Goal: Information Seeking & Learning: Learn about a topic

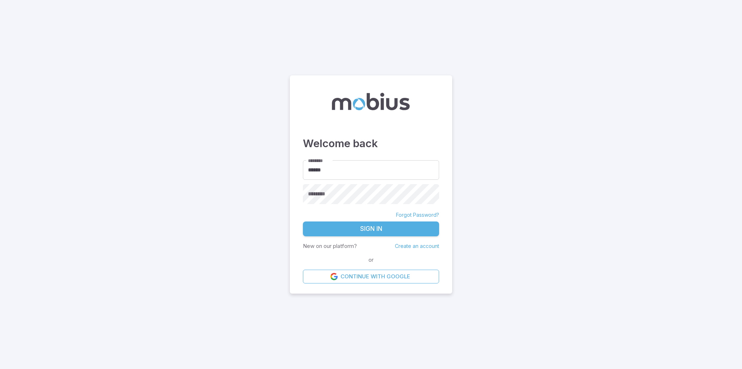
type input "******"
click at [347, 232] on button "Sign In" at bounding box center [371, 228] width 136 height 15
type input "******"
click at [378, 229] on button "Sign In" at bounding box center [371, 228] width 136 height 15
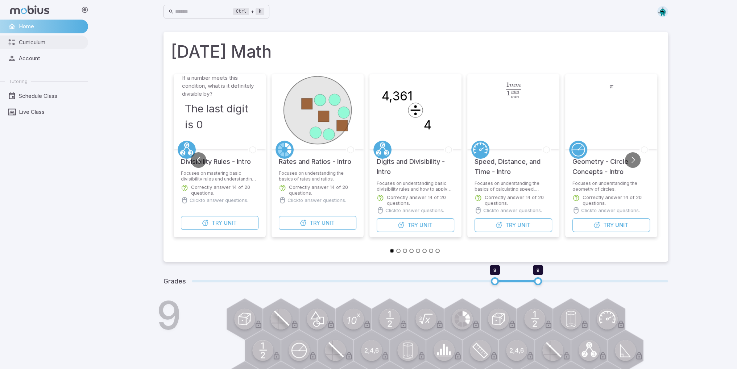
click at [31, 47] on link "Curriculum" at bounding box center [44, 43] width 88 height 14
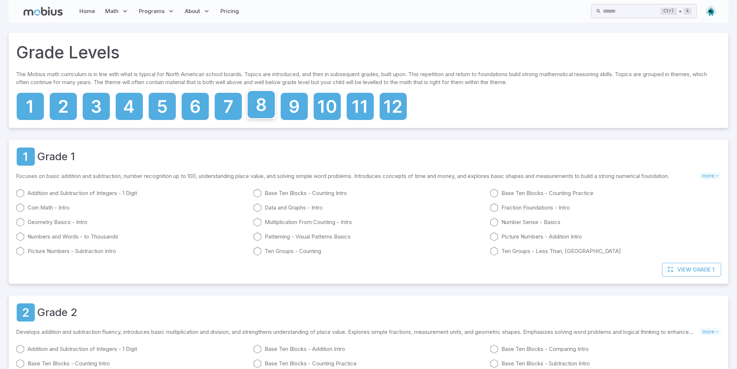
click at [260, 112] on icon at bounding box center [260, 104] width 27 height 27
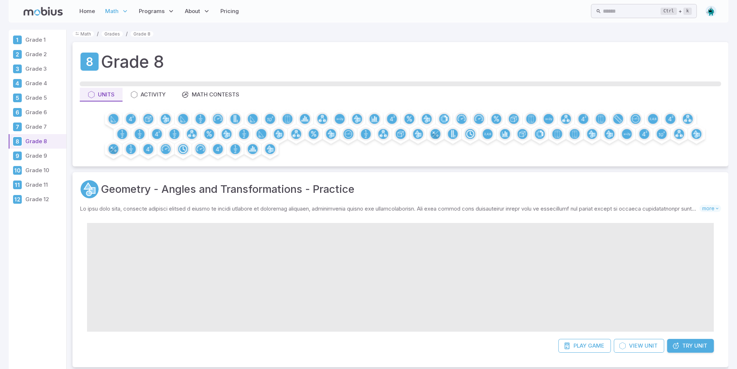
click at [122, 62] on h1 "Grade 8" at bounding box center [132, 61] width 63 height 25
click at [90, 18] on link "Home" at bounding box center [87, 11] width 20 height 17
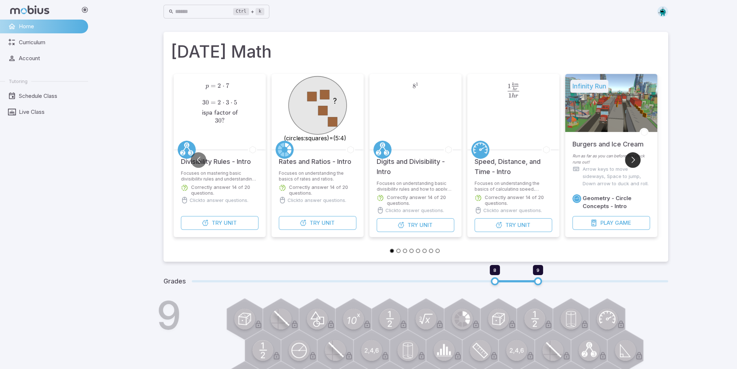
click at [637, 159] on button "Go to next slide" at bounding box center [633, 160] width 16 height 16
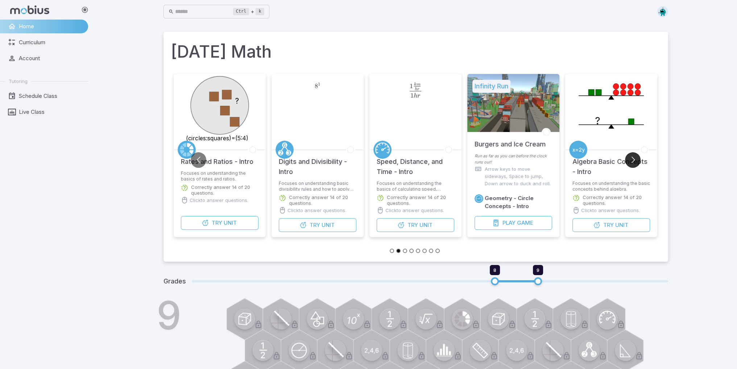
click at [637, 159] on button "Go to next slide" at bounding box center [633, 160] width 16 height 16
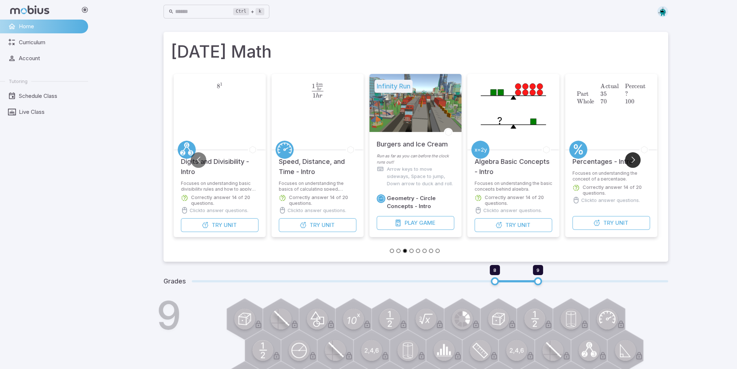
click at [637, 159] on button "Go to next slide" at bounding box center [633, 160] width 16 height 16
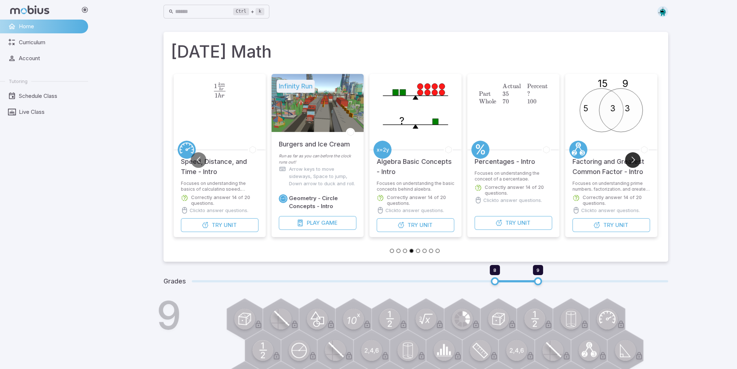
click at [635, 162] on button "Go to next slide" at bounding box center [633, 160] width 16 height 16
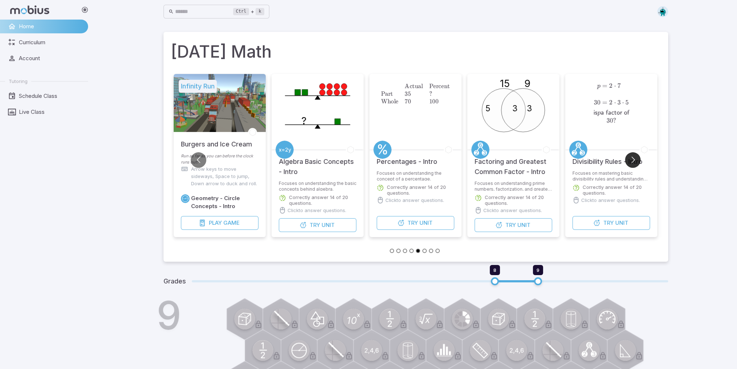
click at [633, 164] on button "Go to next slide" at bounding box center [633, 160] width 16 height 16
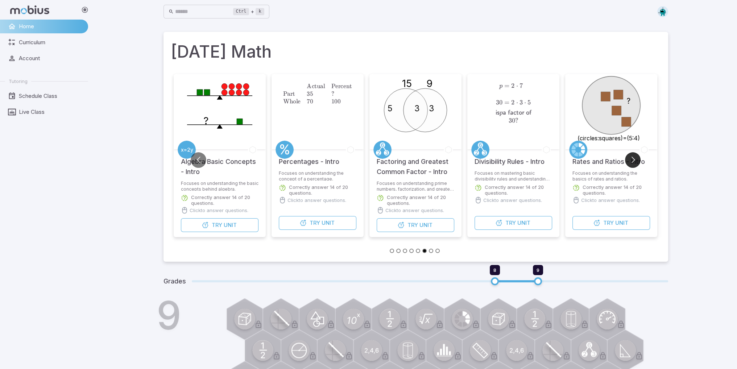
click at [633, 164] on button "Go to next slide" at bounding box center [633, 160] width 16 height 16
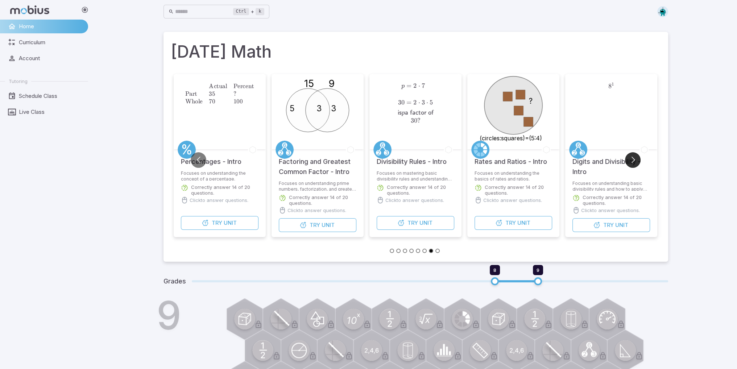
click at [633, 164] on button "Go to next slide" at bounding box center [633, 160] width 16 height 16
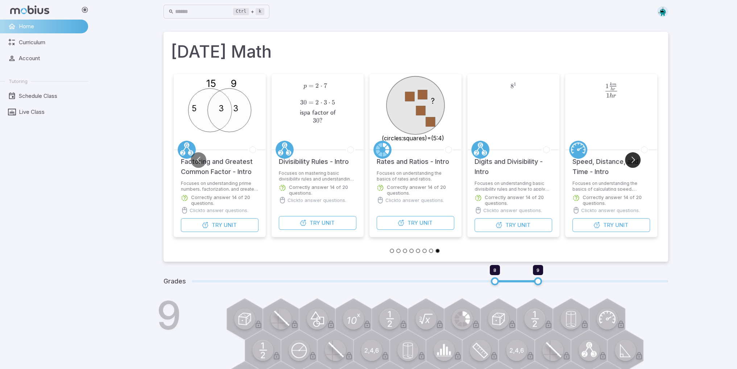
click at [633, 164] on button "Go to next slide" at bounding box center [633, 160] width 16 height 16
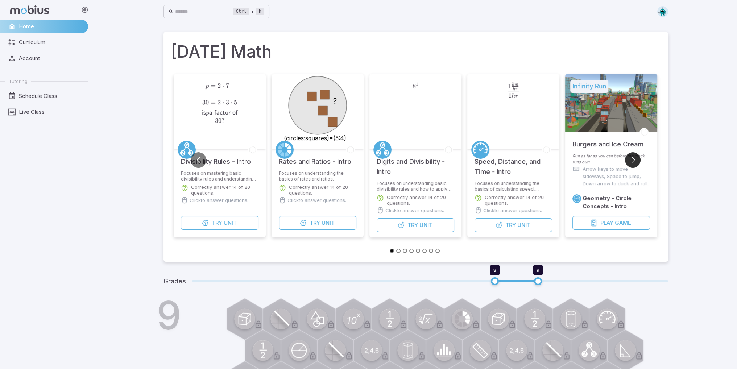
click at [633, 164] on button "Go to next slide" at bounding box center [633, 160] width 16 height 16
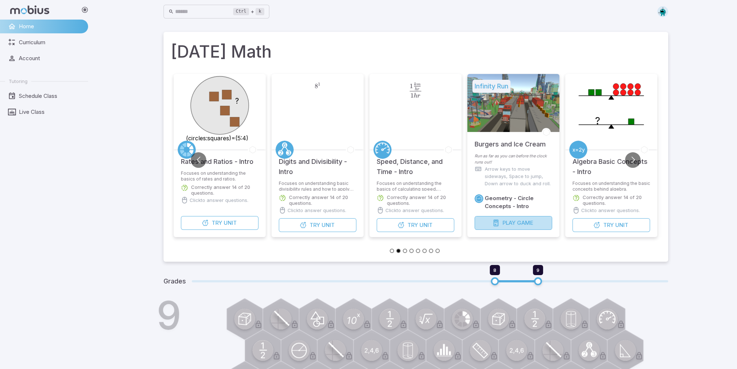
click at [511, 218] on button "Play Game" at bounding box center [513, 223] width 78 height 14
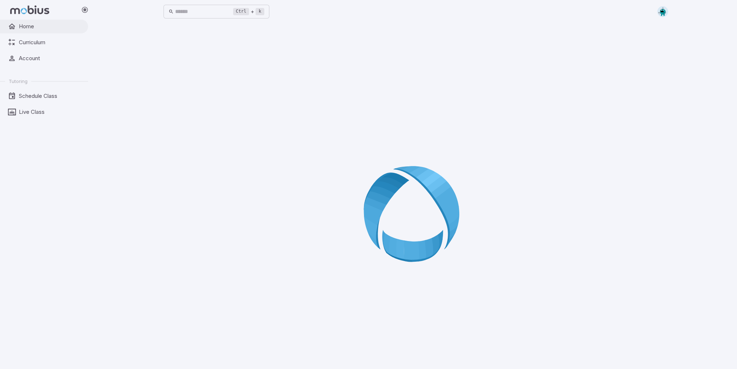
click at [31, 29] on span "Home" at bounding box center [51, 26] width 64 height 8
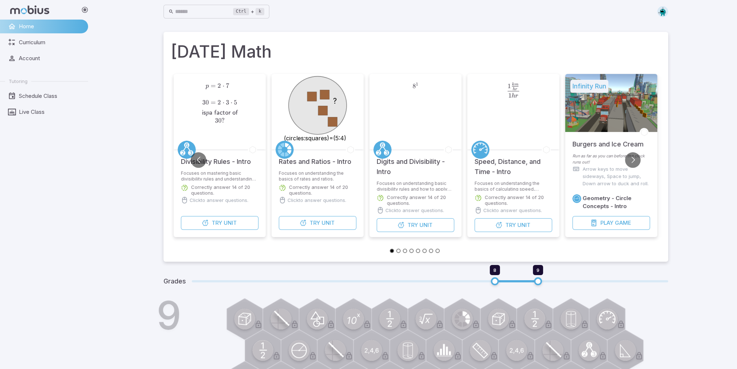
click at [191, 166] on h5 "Divisibility Rules - Intro" at bounding box center [216, 157] width 70 height 17
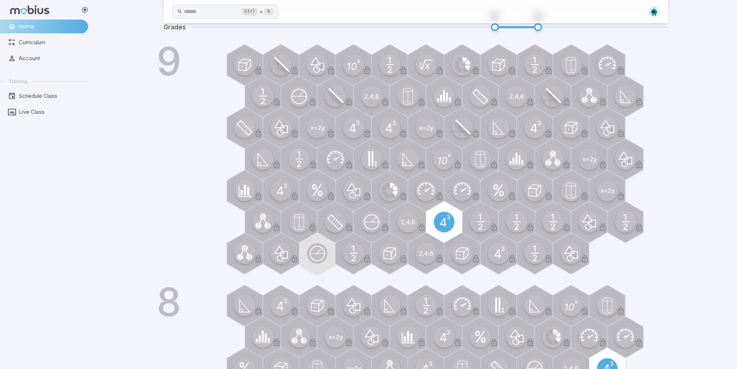
scroll to position [446, 0]
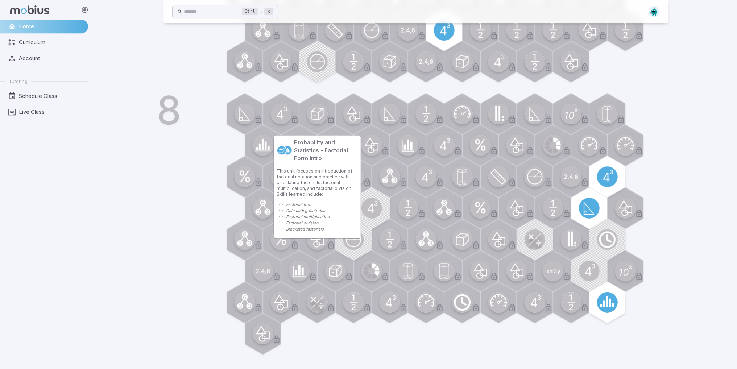
click at [322, 116] on icon at bounding box center [320, 113] width 4 height 11
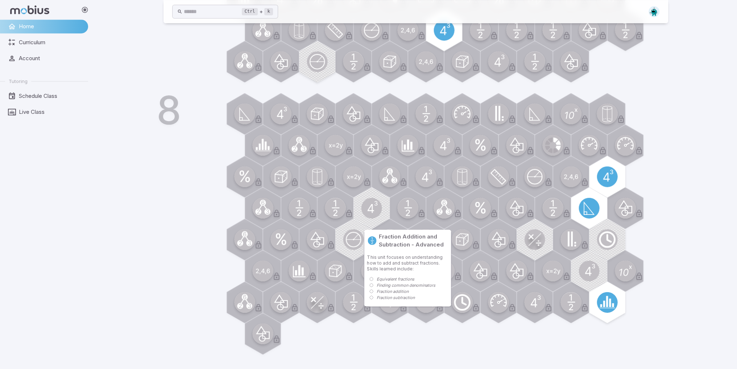
click at [405, 209] on circle at bounding box center [407, 208] width 21 height 21
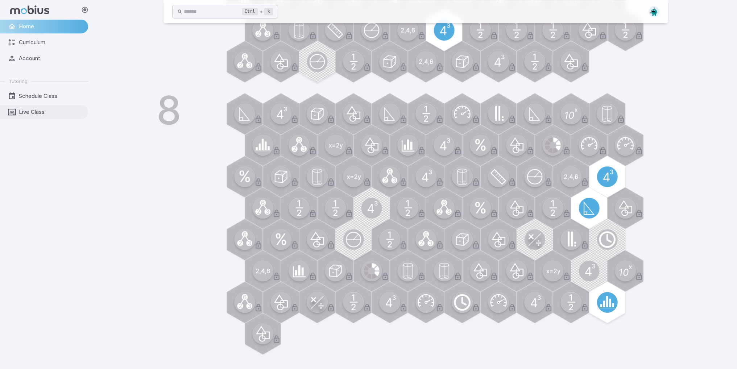
click at [18, 110] on link "Live Class" at bounding box center [44, 112] width 88 height 14
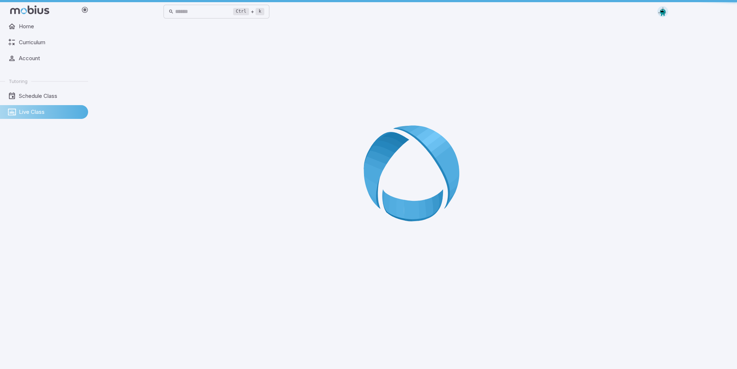
scroll to position [0, 0]
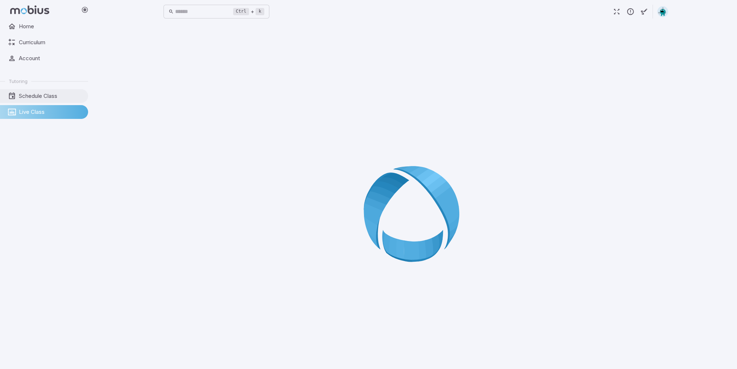
click at [25, 90] on link "Schedule Class" at bounding box center [44, 96] width 88 height 14
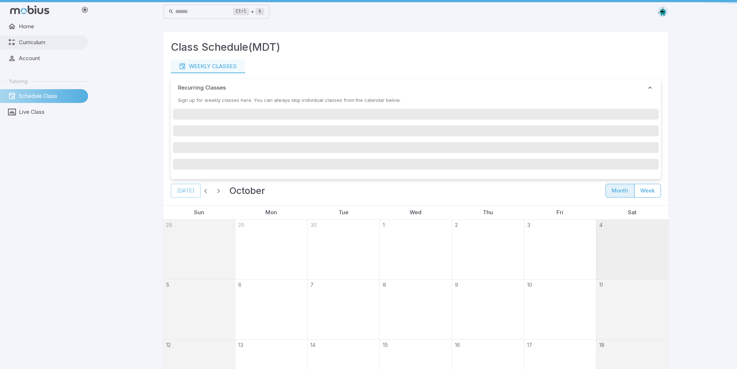
click at [26, 46] on span "Curriculum" at bounding box center [51, 42] width 64 height 8
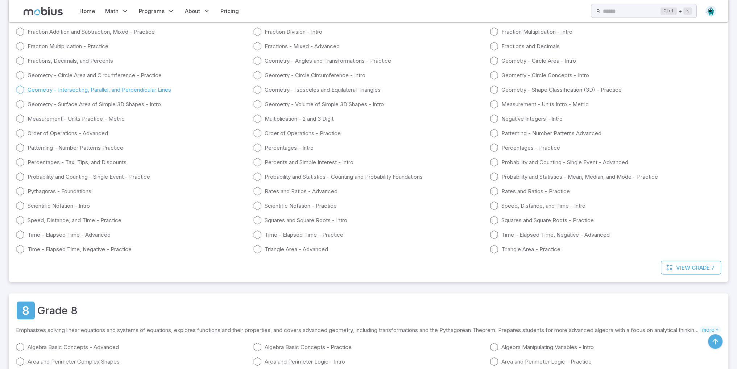
scroll to position [2101, 0]
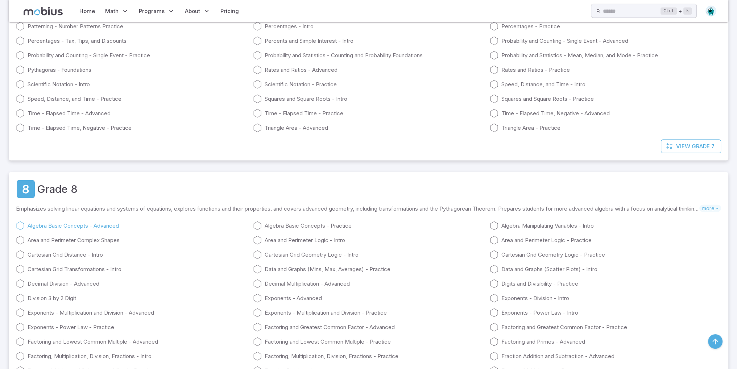
click at [32, 221] on link "Algebra Basic Concepts - Advanced" at bounding box center [131, 225] width 231 height 9
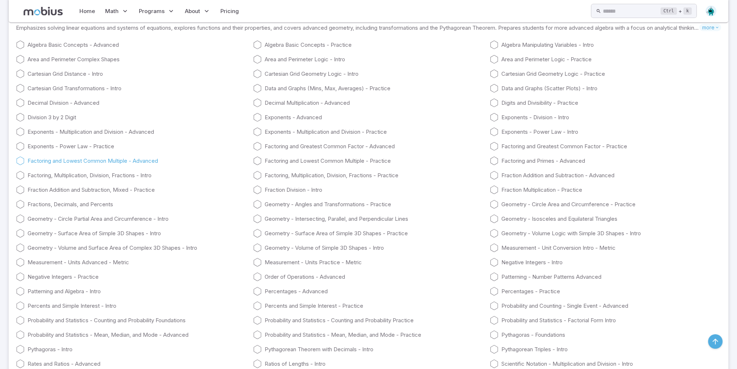
scroll to position [2282, 0]
click at [75, 220] on div "Algebra Basic Concepts - Advanced Algebra Basic Concepts - Practice Algebra Man…" at bounding box center [368, 222] width 705 height 377
click at [77, 218] on link "Geometry - Circle Partial Area and Circumference - Intro" at bounding box center [131, 218] width 231 height 9
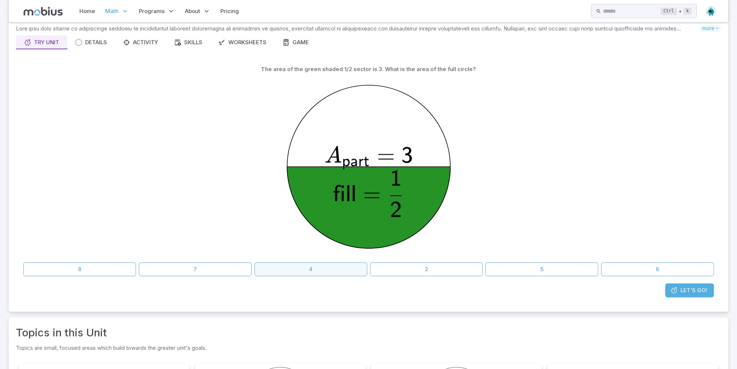
scroll to position [72, 0]
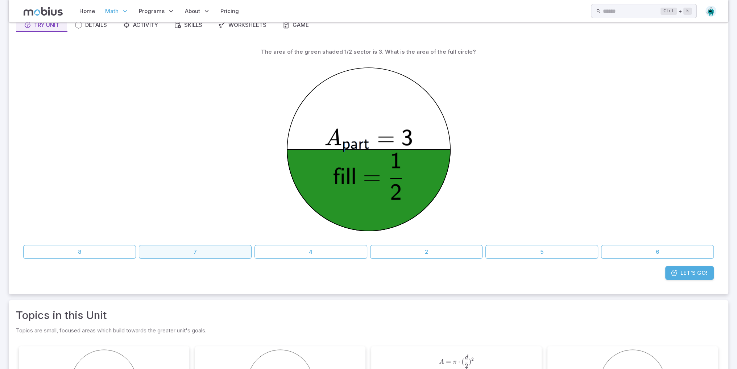
click at [188, 255] on button "7" at bounding box center [195, 252] width 113 height 14
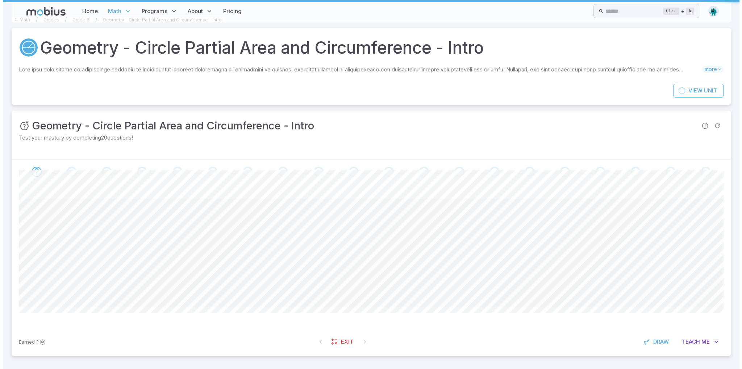
scroll to position [0, 0]
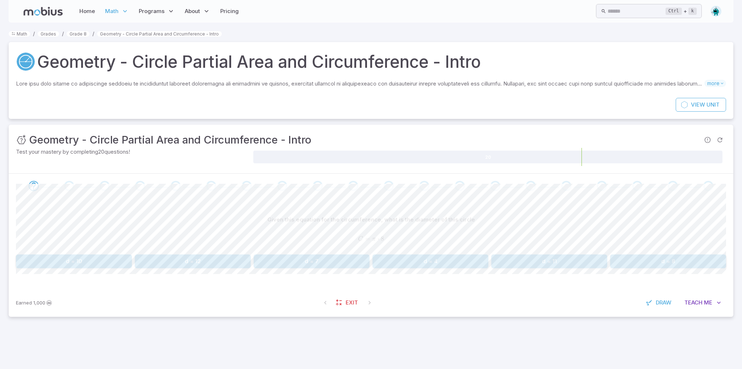
click at [330, 297] on span at bounding box center [325, 302] width 13 height 13
click at [327, 303] on span at bounding box center [325, 302] width 13 height 13
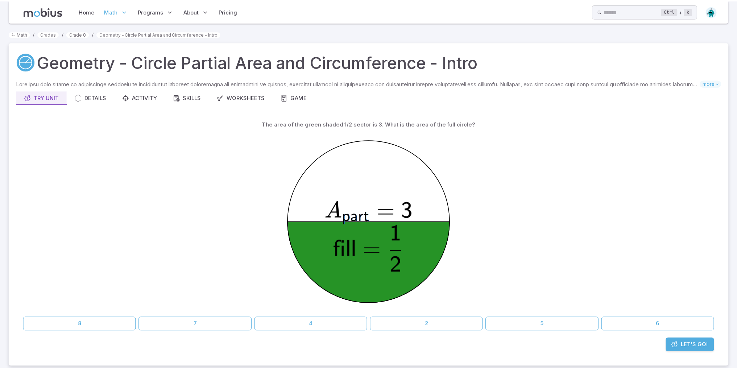
scroll to position [72, 0]
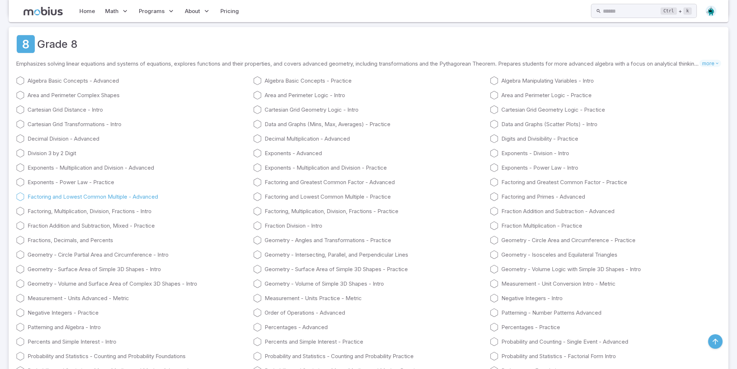
scroll to position [2282, 0]
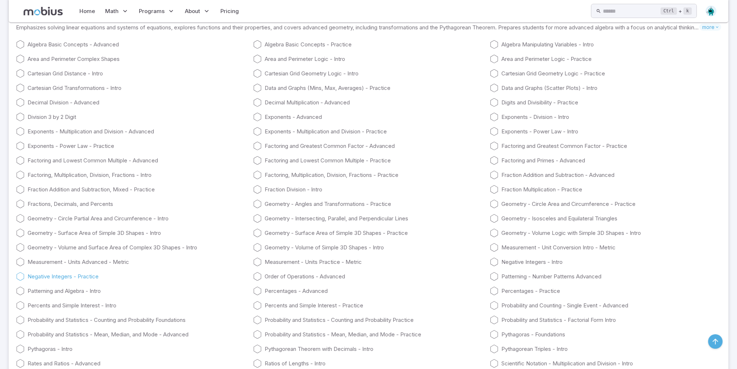
click at [57, 272] on link "Negative Integers - Practice" at bounding box center [131, 276] width 231 height 9
click at [363, 214] on link "Geometry - Intersecting, Parallel, and Perpendicular Lines" at bounding box center [368, 218] width 231 height 9
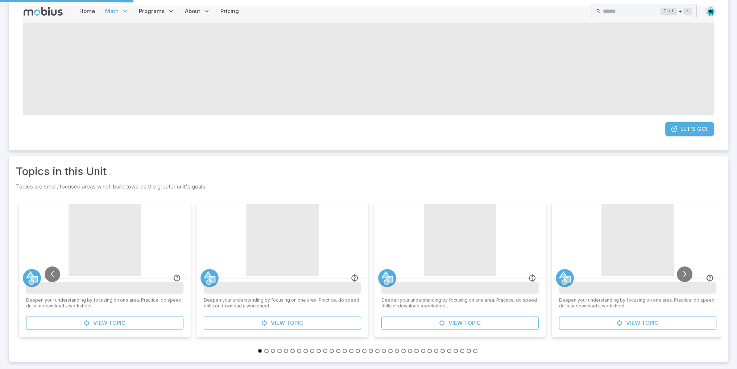
scroll to position [0, 0]
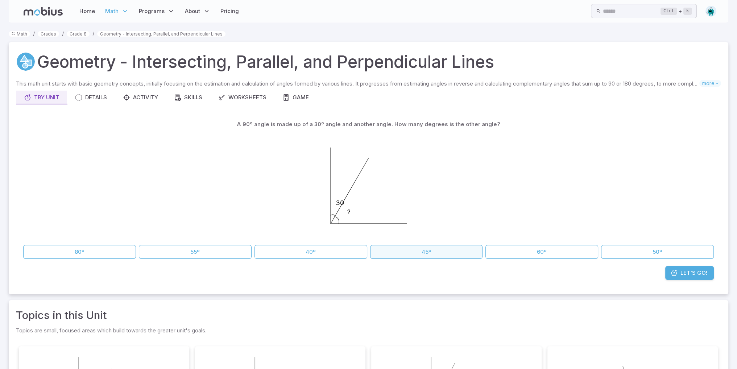
click at [442, 256] on button "45º" at bounding box center [426, 252] width 113 height 14
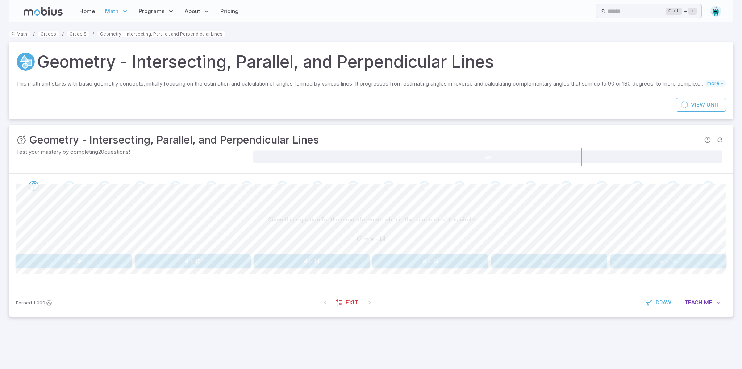
click at [542, 270] on div "Given this equation for the circumference, what is the diameter of this circle …" at bounding box center [371, 243] width 710 height 90
click at [541, 262] on button "d = 11" at bounding box center [549, 261] width 116 height 14
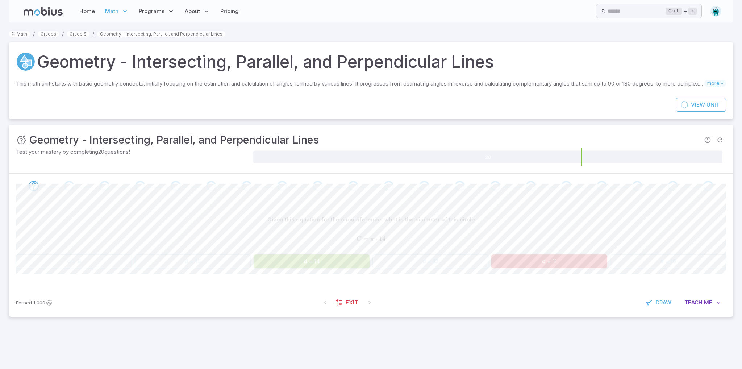
click at [329, 274] on div "Given this equation for the circumference, what is the diameter of this circle …" at bounding box center [371, 243] width 710 height 90
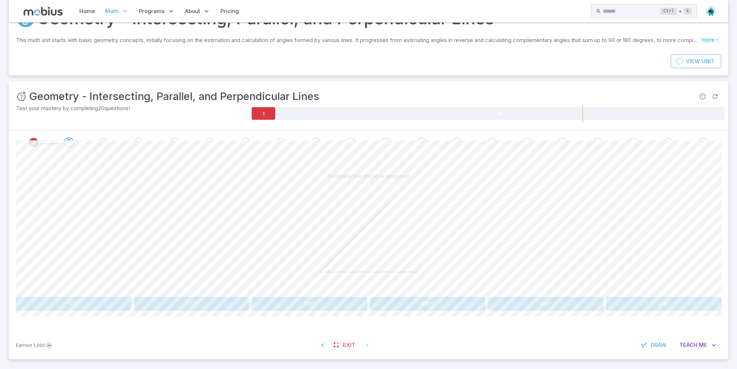
scroll to position [46, 0]
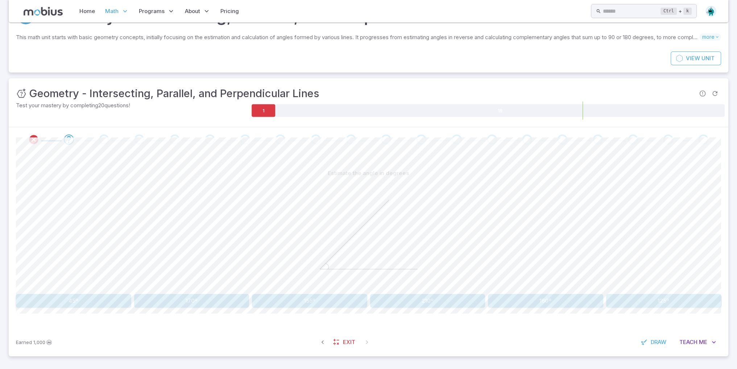
click at [530, 309] on div "Estimate the angle in degrees 45º 170º 155º 210º 160º 125º Canvas actions 100 %…" at bounding box center [368, 240] width 705 height 176
click at [529, 306] on button "160º" at bounding box center [545, 301] width 115 height 14
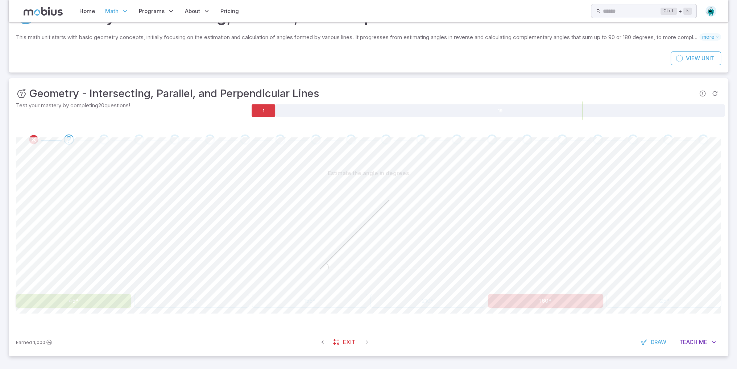
click at [281, 339] on div "Earned 1,000 Exit Draw Teach Me" at bounding box center [368, 342] width 719 height 28
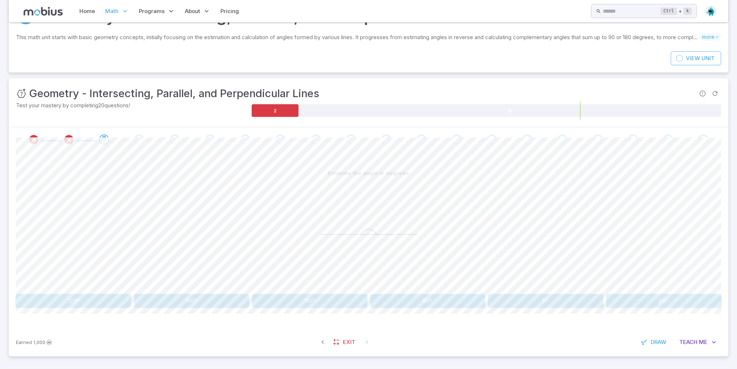
click at [402, 303] on button "80º" at bounding box center [427, 301] width 115 height 14
click at [406, 301] on button "195º" at bounding box center [427, 301] width 115 height 14
click at [56, 301] on button "145º" at bounding box center [73, 301] width 115 height 14
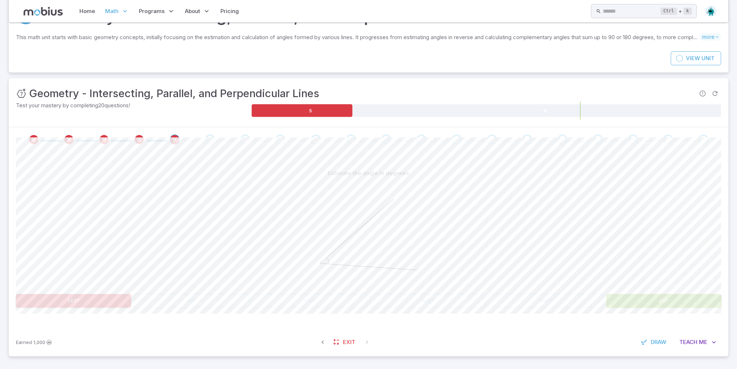
click at [412, 341] on div "Earned 1,000 Exit Draw Teach Me" at bounding box center [368, 342] width 719 height 28
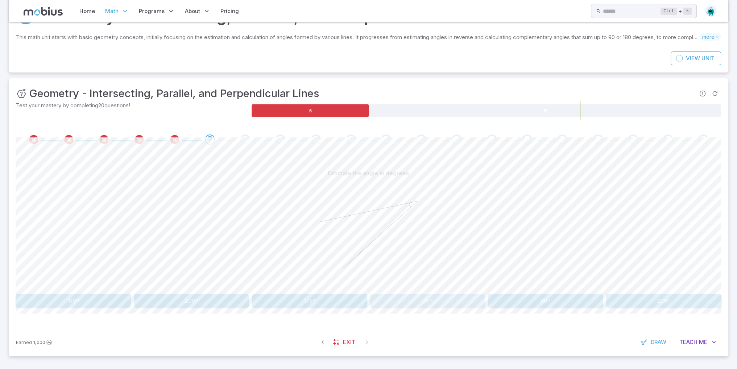
click at [459, 297] on button "30º" at bounding box center [427, 301] width 115 height 14
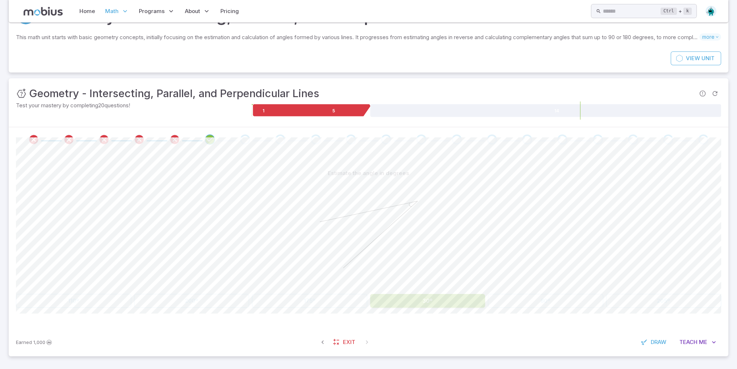
click at [412, 323] on div "Estimate the angle in degrees 110º 200º 175º 30º 80º 205º Canvas actions 100 % …" at bounding box center [368, 240] width 705 height 176
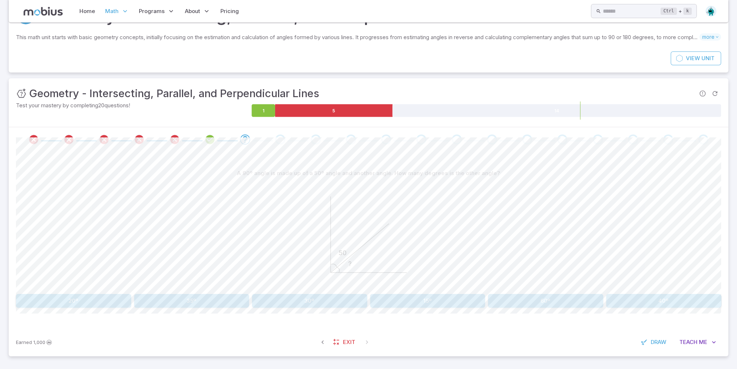
click at [623, 304] on button "40º" at bounding box center [663, 301] width 115 height 14
click at [431, 303] on button "38º" at bounding box center [427, 301] width 115 height 14
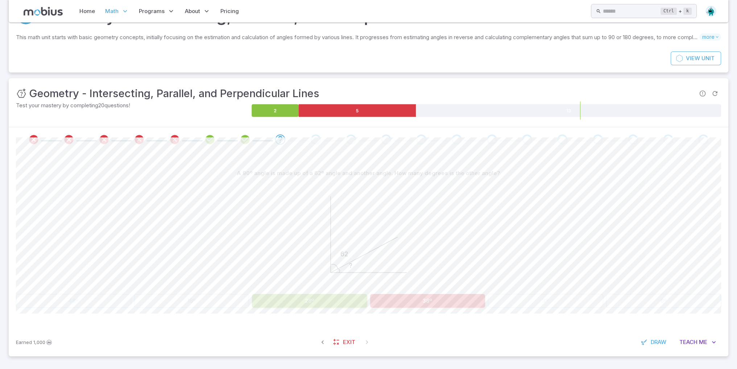
drag, startPoint x: 310, startPoint y: 285, endPoint x: 306, endPoint y: 283, distance: 4.6
click at [309, 285] on div "? 62" at bounding box center [368, 235] width 705 height 111
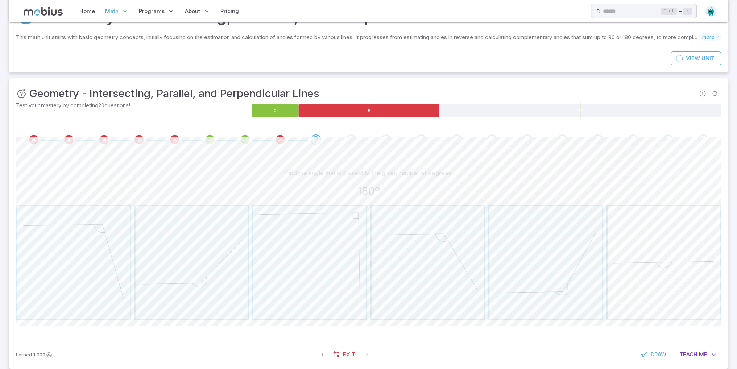
click at [649, 280] on span "button" at bounding box center [663, 262] width 112 height 112
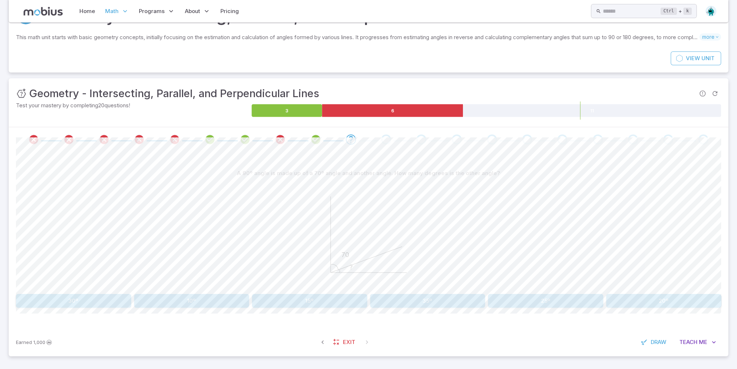
click at [79, 306] on button "30º" at bounding box center [73, 301] width 115 height 14
click at [316, 292] on div "Estimate the angle in degrees 80º 120º 230º 50º 165º 265º" at bounding box center [368, 236] width 705 height 141
click at [310, 298] on button "230º" at bounding box center [309, 301] width 115 height 14
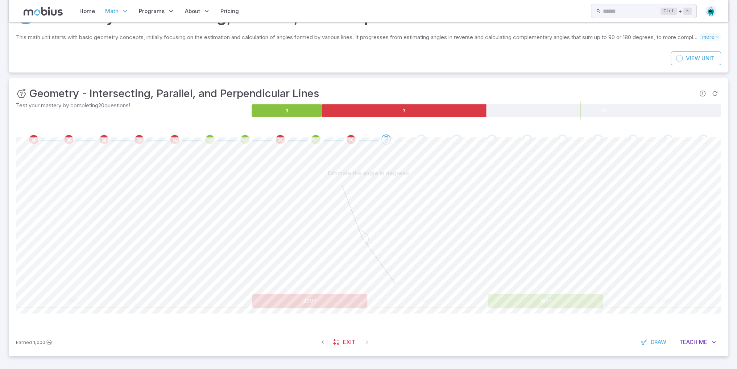
click at [423, 276] on div at bounding box center [368, 235] width 705 height 111
click at [416, 289] on div at bounding box center [368, 235] width 109 height 111
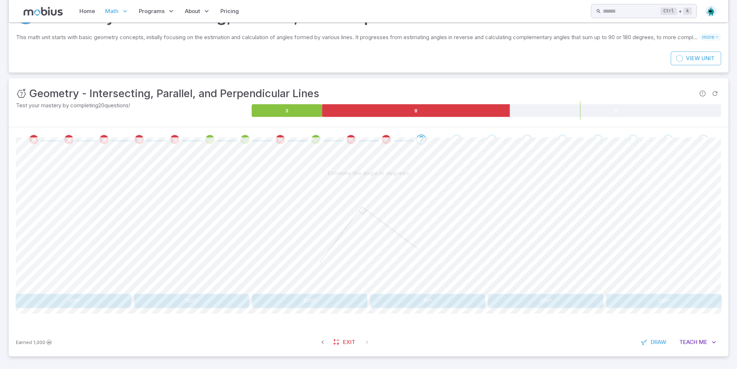
click at [104, 298] on button "90º" at bounding box center [73, 301] width 115 height 14
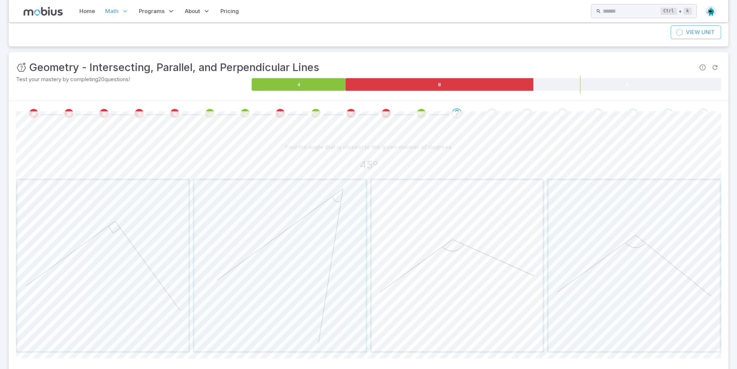
scroll to position [83, 0]
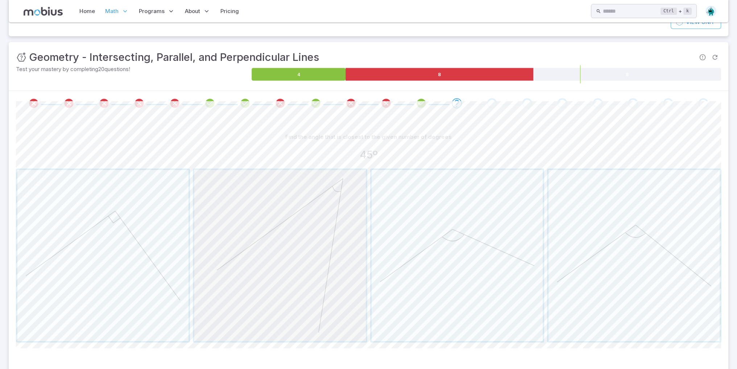
click at [251, 315] on span "button" at bounding box center [279, 255] width 171 height 171
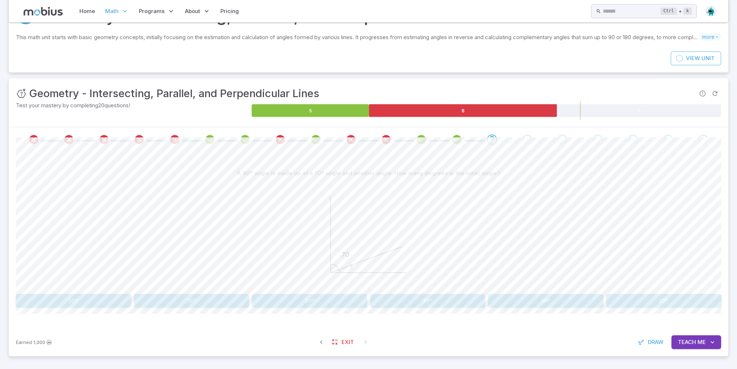
click at [313, 307] on button "20º" at bounding box center [309, 301] width 115 height 14
click at [308, 307] on div "A 90º angle is made up of a 70º angle and another angle. How many degrees is th…" at bounding box center [368, 240] width 705 height 176
click at [312, 301] on button "20º" at bounding box center [309, 301] width 115 height 14
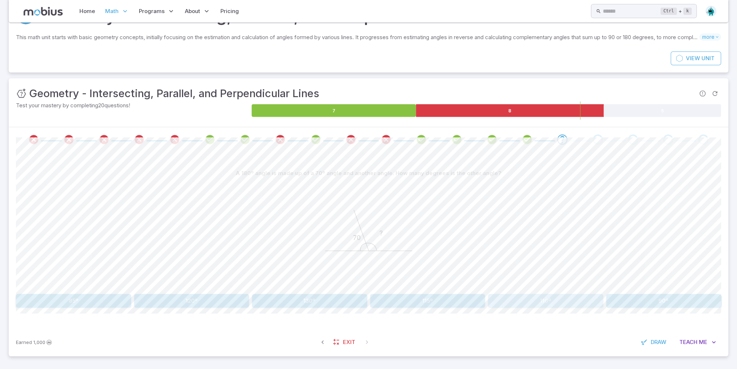
click at [555, 301] on button "110º" at bounding box center [545, 301] width 115 height 14
click at [66, 299] on button "49º" at bounding box center [73, 301] width 115 height 14
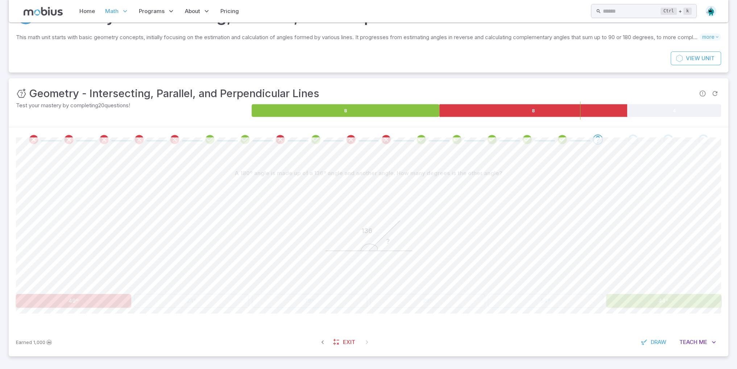
click at [385, 246] on icon "? 136" at bounding box center [368, 234] width 109 height 109
click at [381, 250] on icon "? 136" at bounding box center [368, 234] width 109 height 109
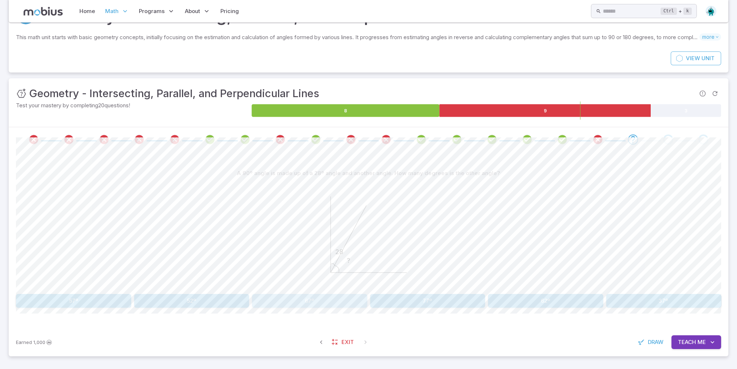
click at [360, 305] on button "67º" at bounding box center [309, 301] width 115 height 14
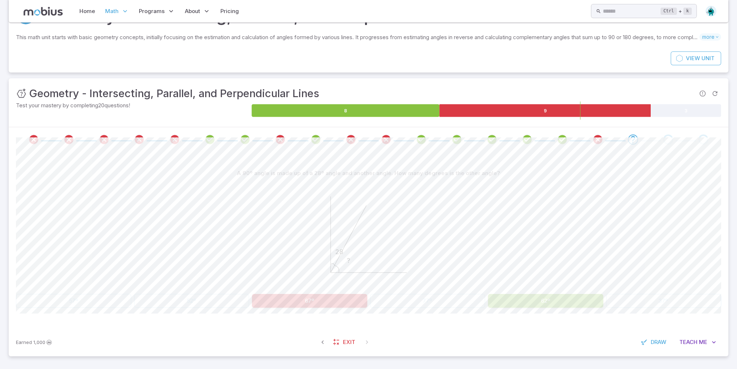
click at [465, 296] on div "57º 52º 67º 77º 62º 37º" at bounding box center [368, 301] width 705 height 14
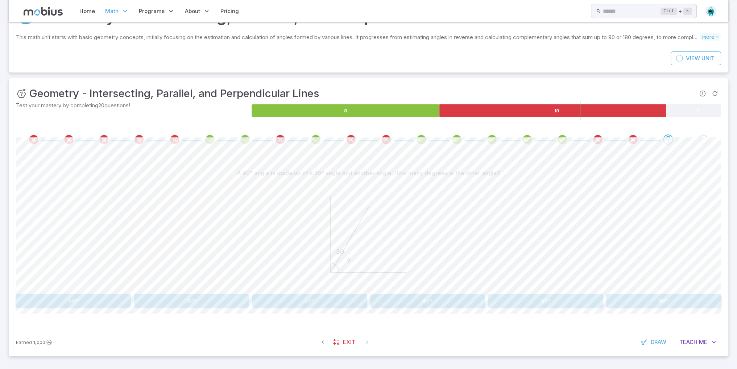
click at [463, 267] on div "? 30" at bounding box center [368, 235] width 705 height 111
click at [630, 298] on button "60º" at bounding box center [663, 301] width 115 height 14
click at [226, 307] on div "A 90º angle is made up of a 45º angle and another angle. How many degrees is th…" at bounding box center [368, 240] width 705 height 176
click at [219, 301] on button "50º" at bounding box center [191, 301] width 115 height 14
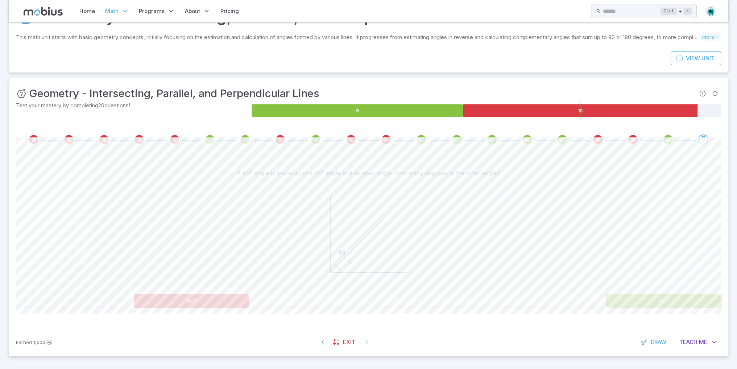
click at [626, 307] on div "A 90º angle is made up of a 45º angle and another angle. How many degrees is th…" at bounding box center [368, 240] width 705 height 176
drag, startPoint x: 530, startPoint y: 248, endPoint x: 526, endPoint y: 248, distance: 4.7
click at [526, 248] on div "? 45" at bounding box center [368, 235] width 705 height 111
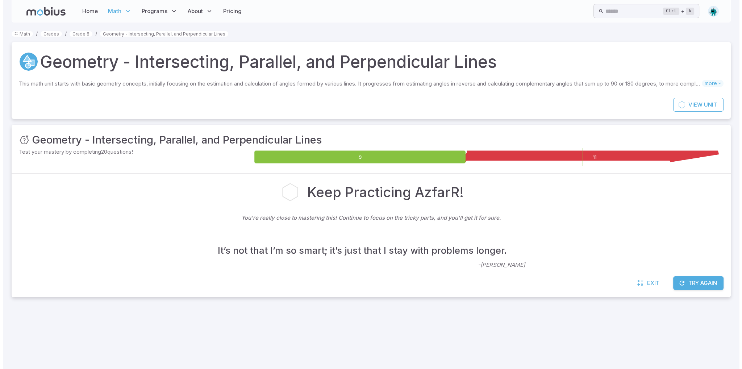
scroll to position [0, 0]
click at [526, 248] on div "It’s not that I’m so smart; it’s just that I stay with problems longer. - [PERS…" at bounding box center [371, 250] width 710 height 37
